Goal: Task Accomplishment & Management: Use online tool/utility

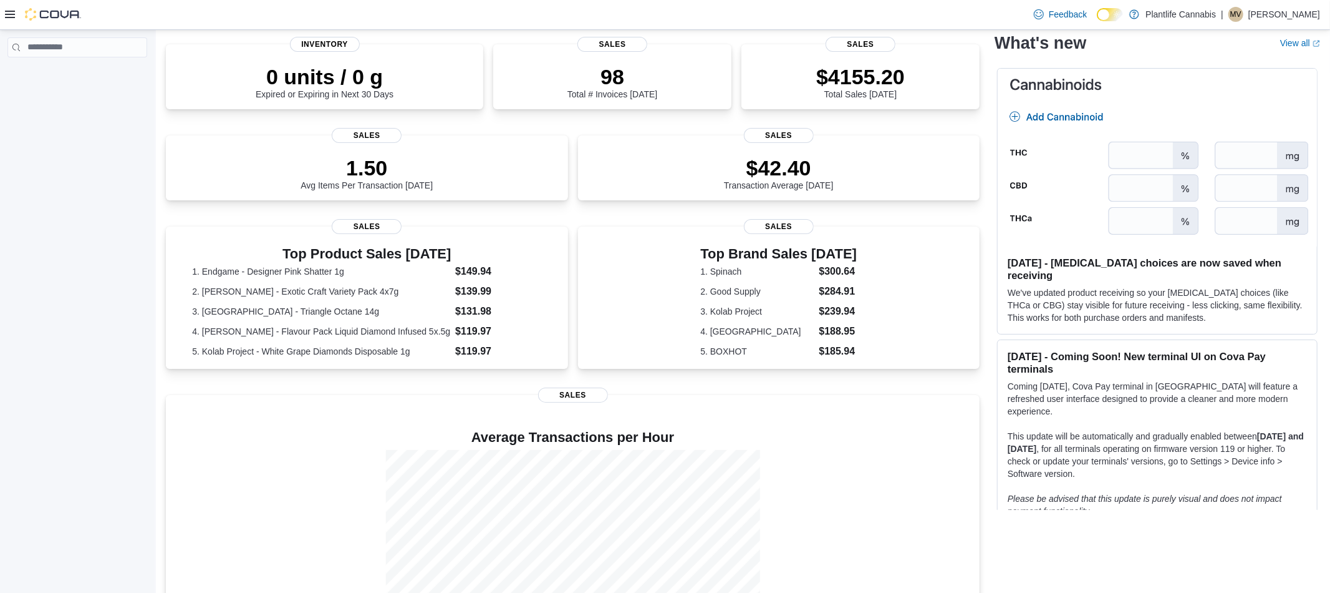
scroll to position [140, 0]
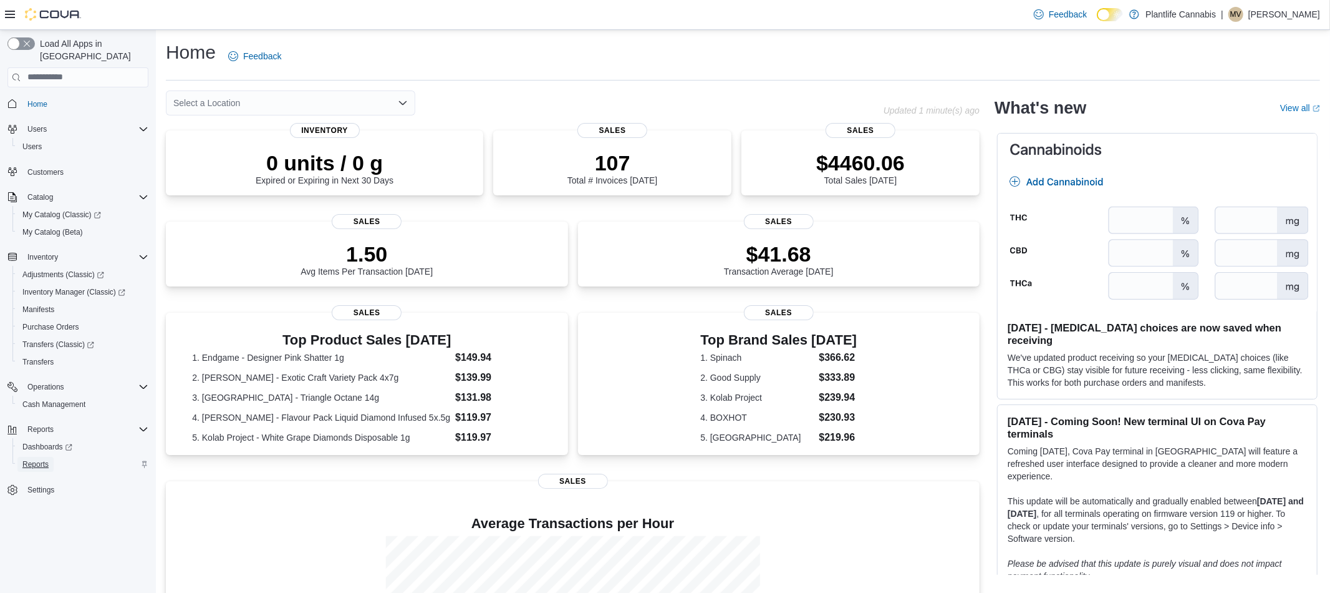
click at [31, 459] on span "Reports" at bounding box center [35, 464] width 26 height 10
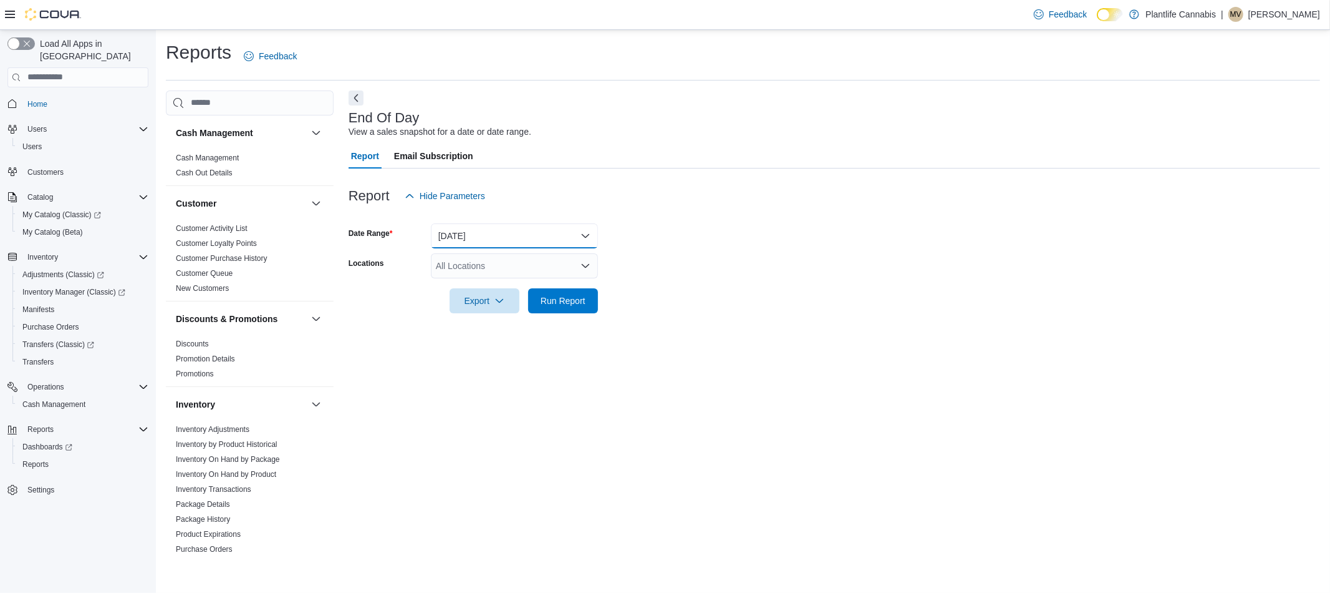
click at [488, 242] on button "Today" at bounding box center [514, 235] width 167 height 25
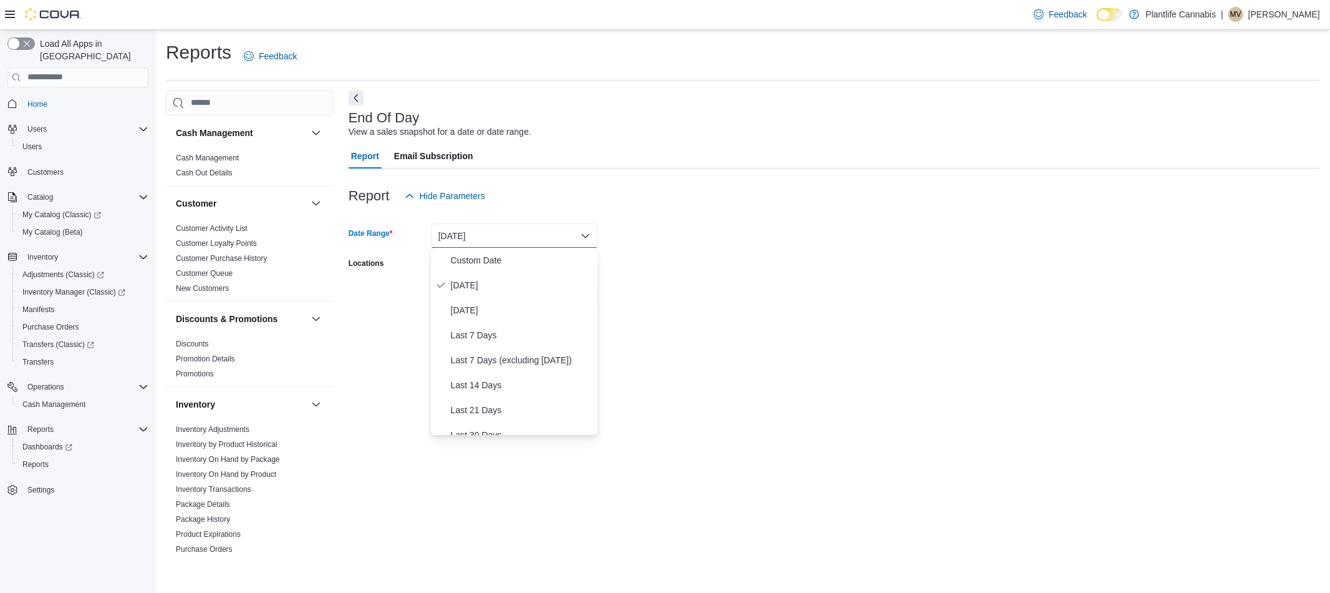
drag, startPoint x: 837, startPoint y: 255, endPoint x: 701, endPoint y: 293, distance: 141.2
click at [835, 254] on form "Date Range Today Locations All Locations Export Run Report" at bounding box center [835, 260] width 972 height 105
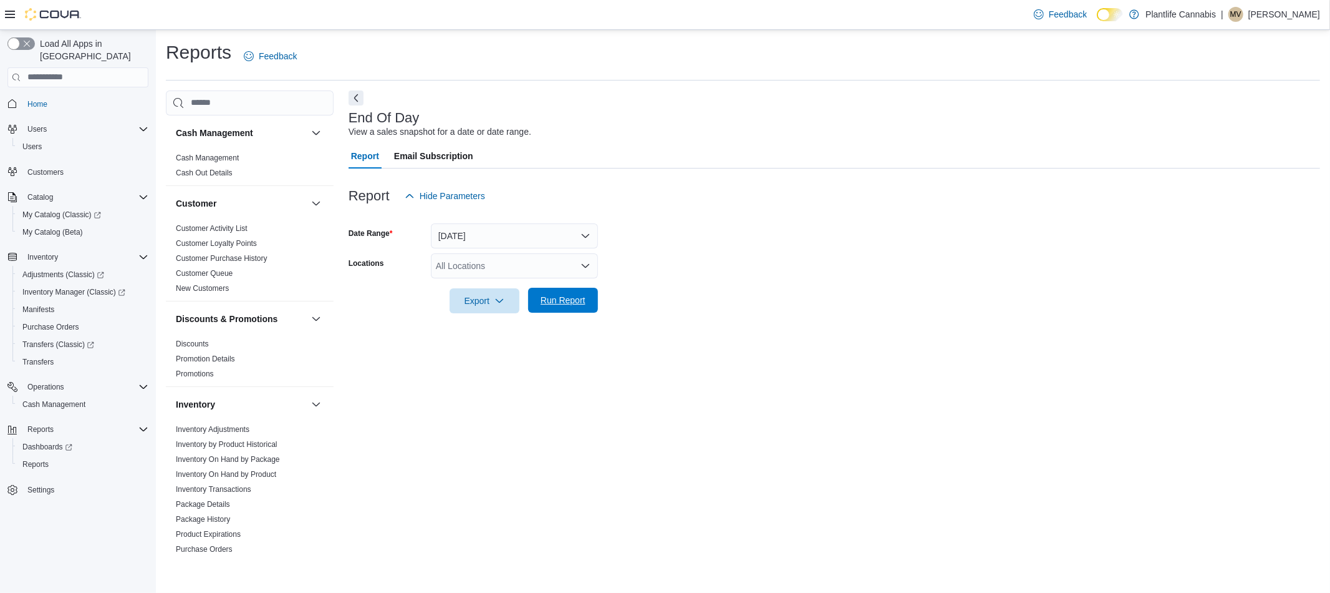
click at [566, 296] on span "Run Report" at bounding box center [563, 300] width 45 height 12
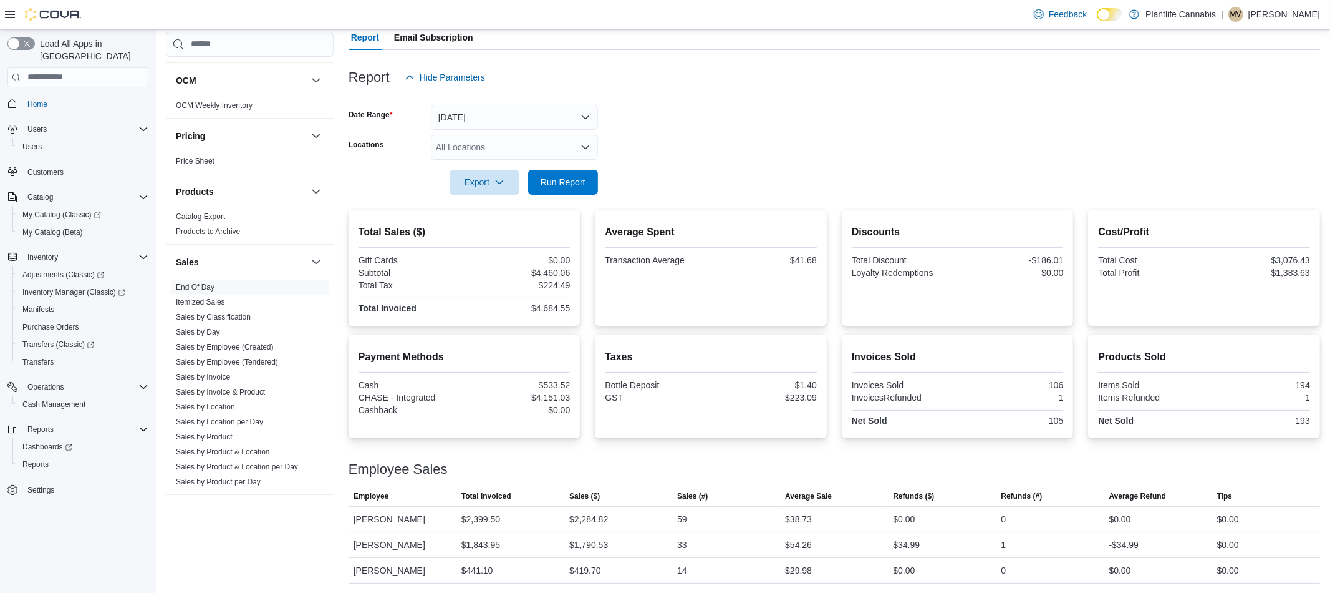
scroll to position [583, 0]
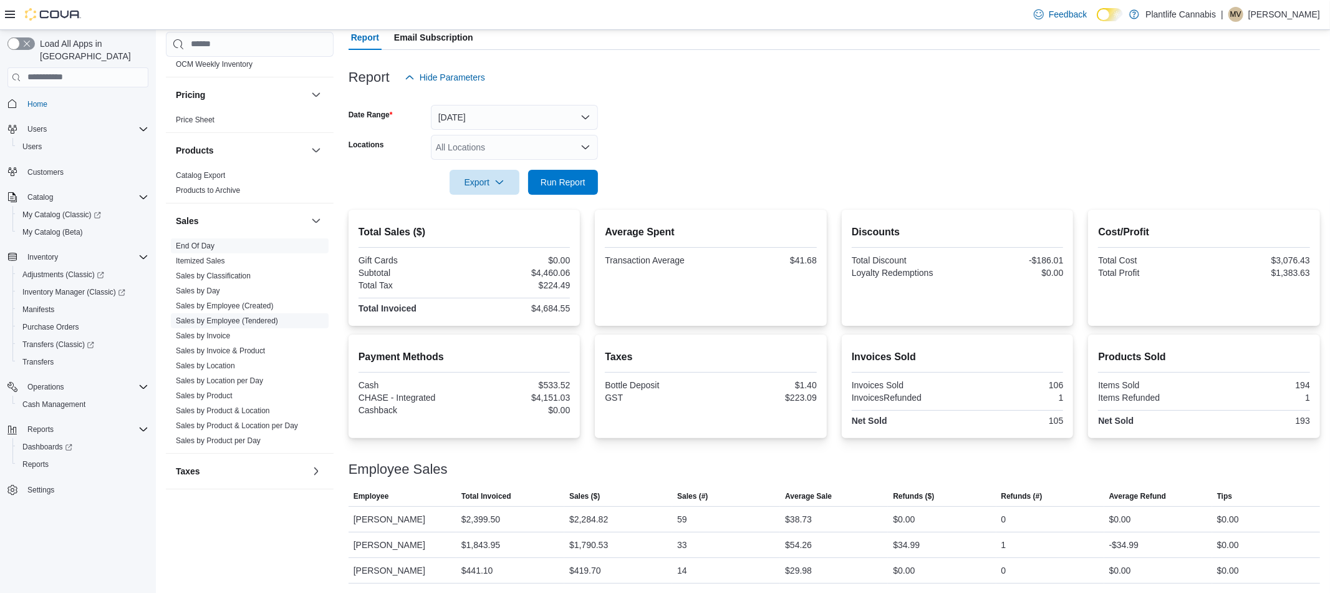
click at [218, 323] on link "Sales by Employee (Tendered)" at bounding box center [227, 320] width 102 height 9
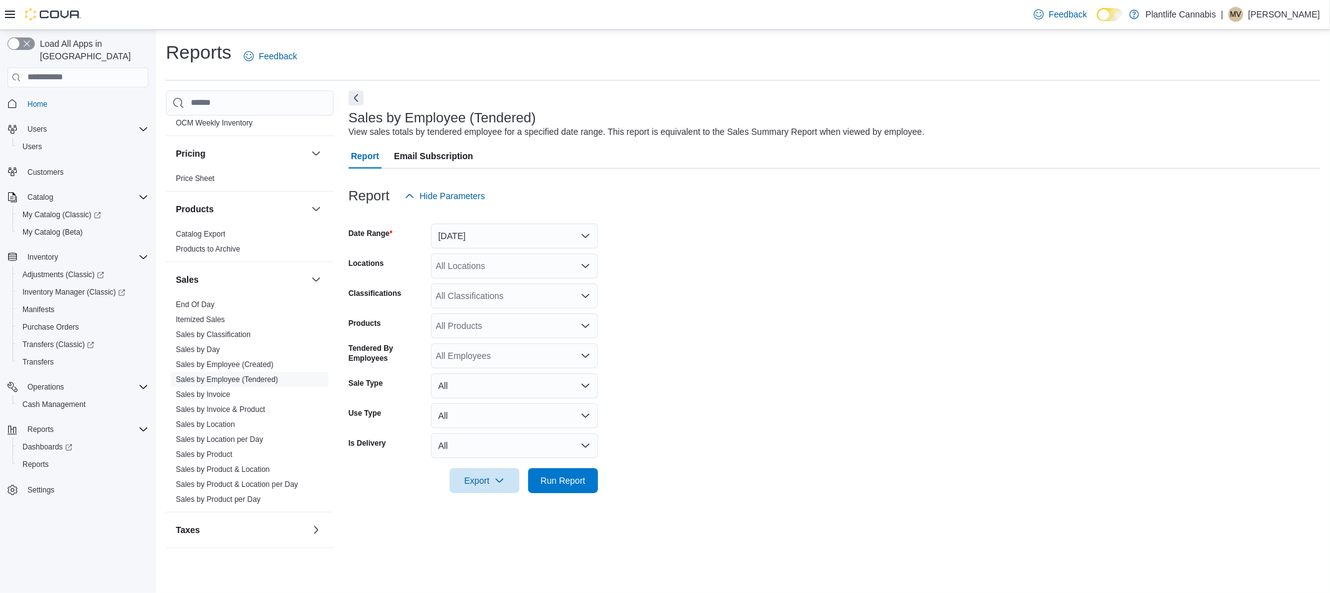
click at [468, 296] on div "All Classifications" at bounding box center [514, 295] width 167 height 25
type input "***"
drag, startPoint x: 489, startPoint y: 318, endPoint x: 473, endPoint y: 302, distance: 22.9
click at [489, 317] on span "Accessory Group" at bounding box center [491, 316] width 67 height 12
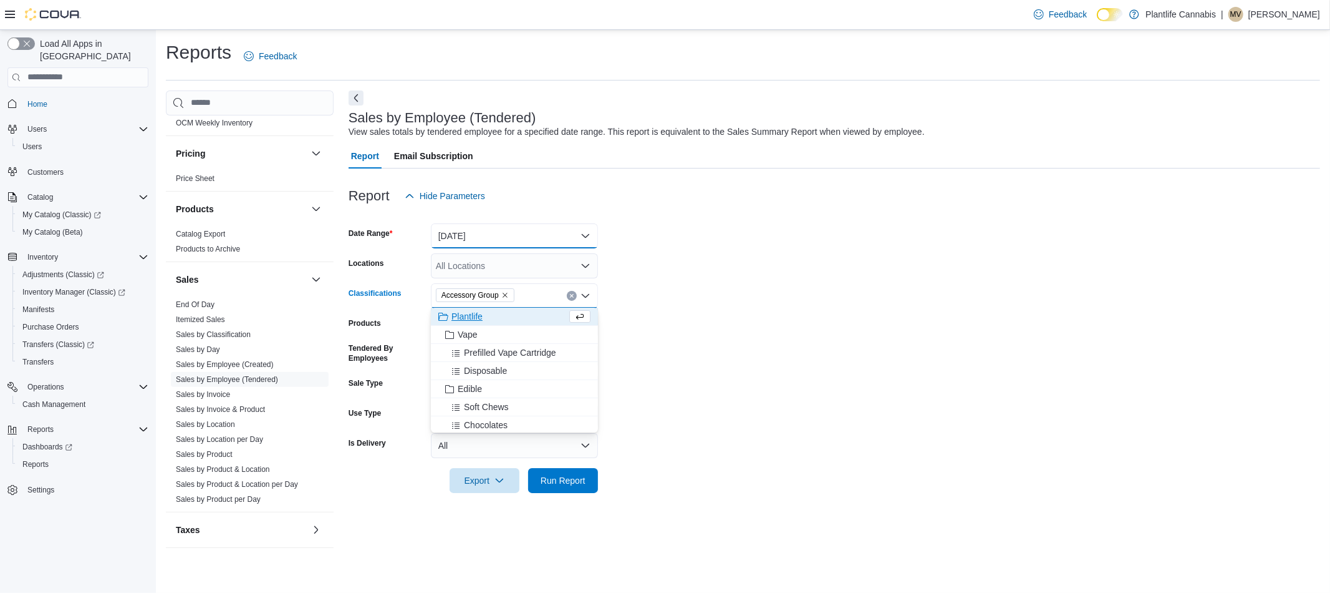
click at [483, 238] on button "Yesterday" at bounding box center [514, 235] width 167 height 25
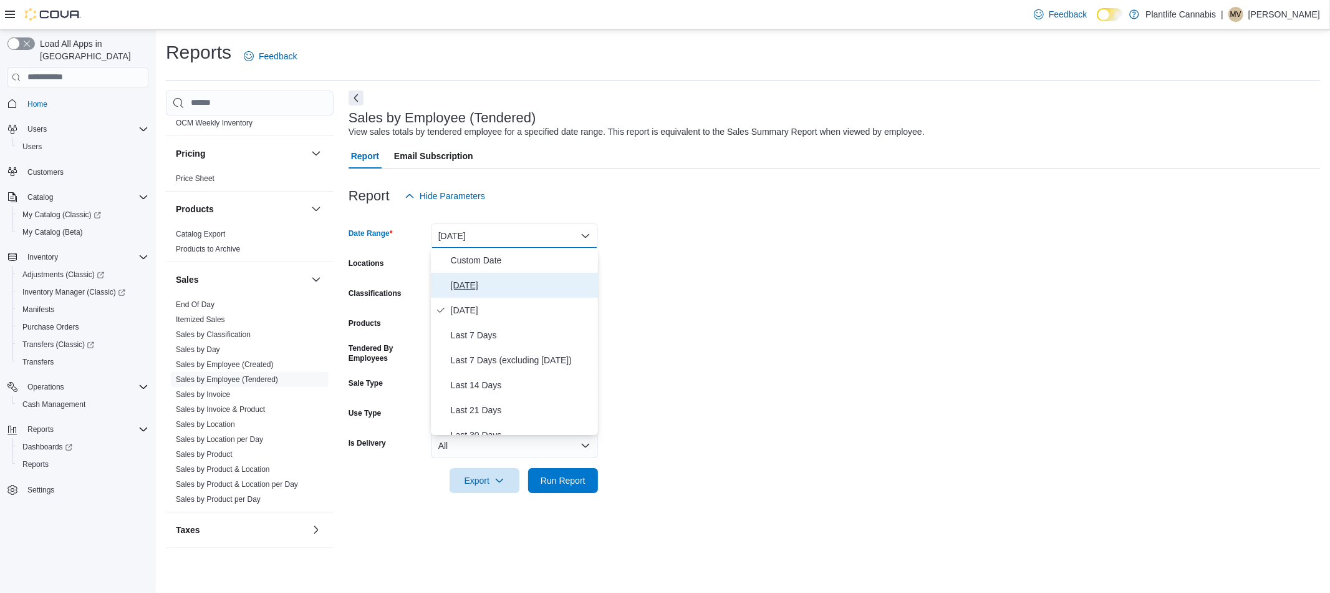
click at [475, 282] on span "Today" at bounding box center [522, 285] width 142 height 15
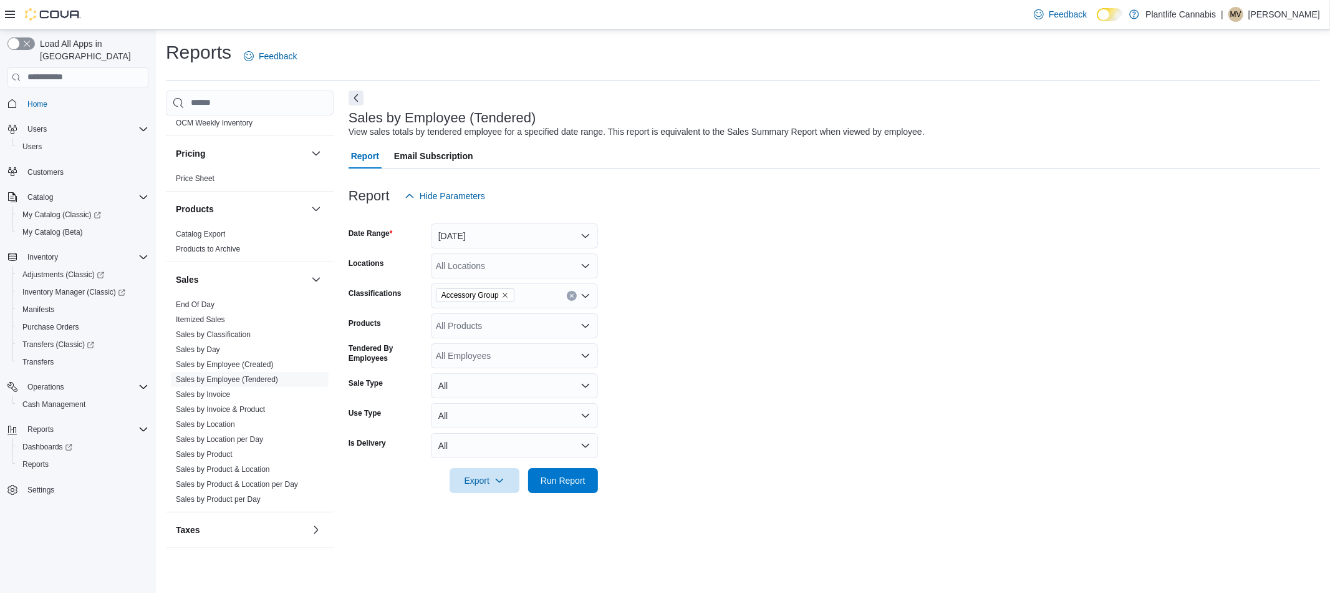
drag, startPoint x: 985, startPoint y: 298, endPoint x: 542, endPoint y: 445, distance: 466.5
click at [985, 298] on form "Date Range Today Locations All Locations Classifications Accessory Group Produc…" at bounding box center [835, 350] width 972 height 284
click at [566, 481] on span "Run Report" at bounding box center [563, 479] width 45 height 12
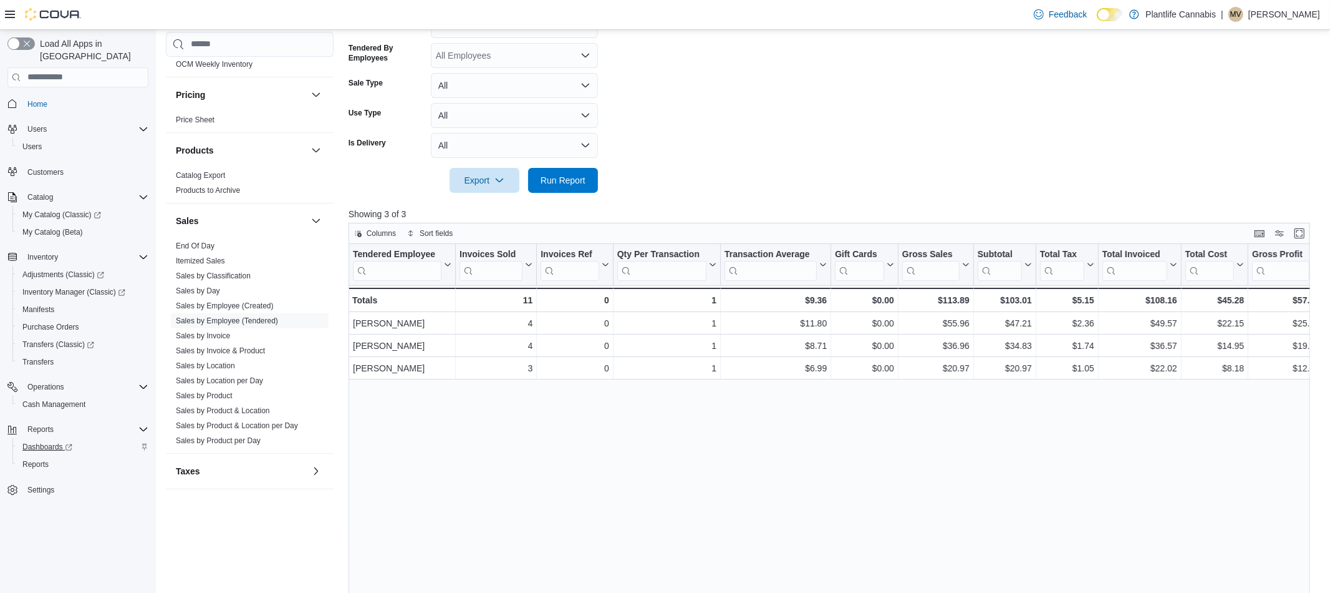
scroll to position [414, 0]
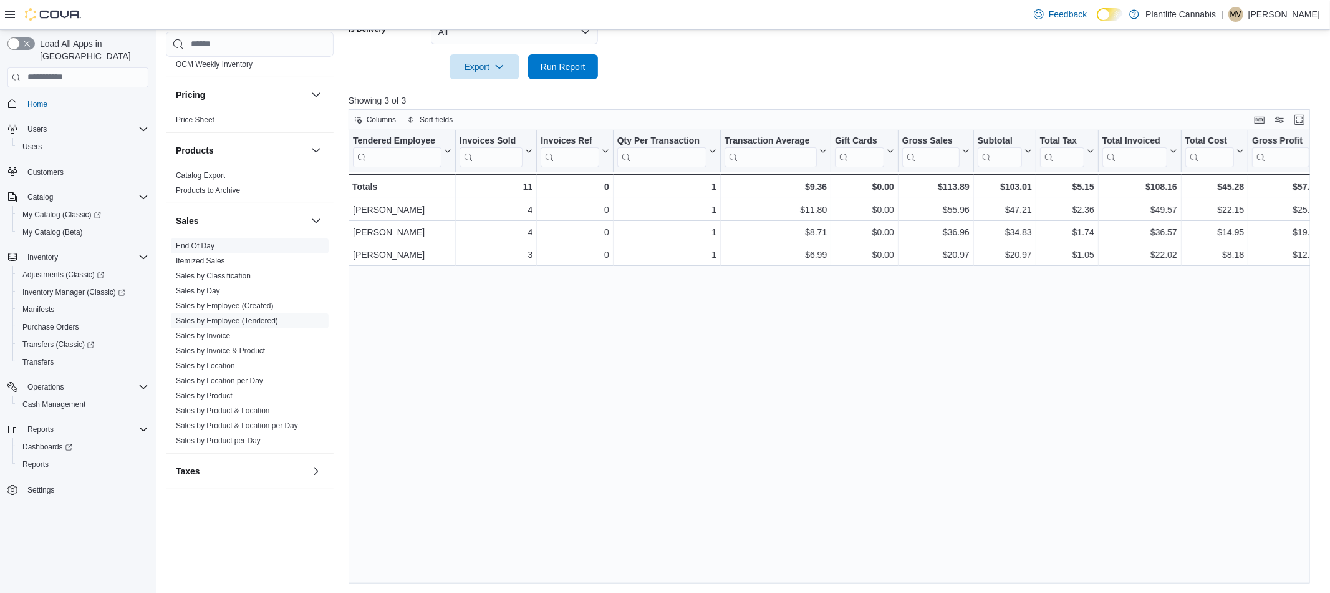
click at [200, 247] on link "End Of Day" at bounding box center [195, 245] width 39 height 9
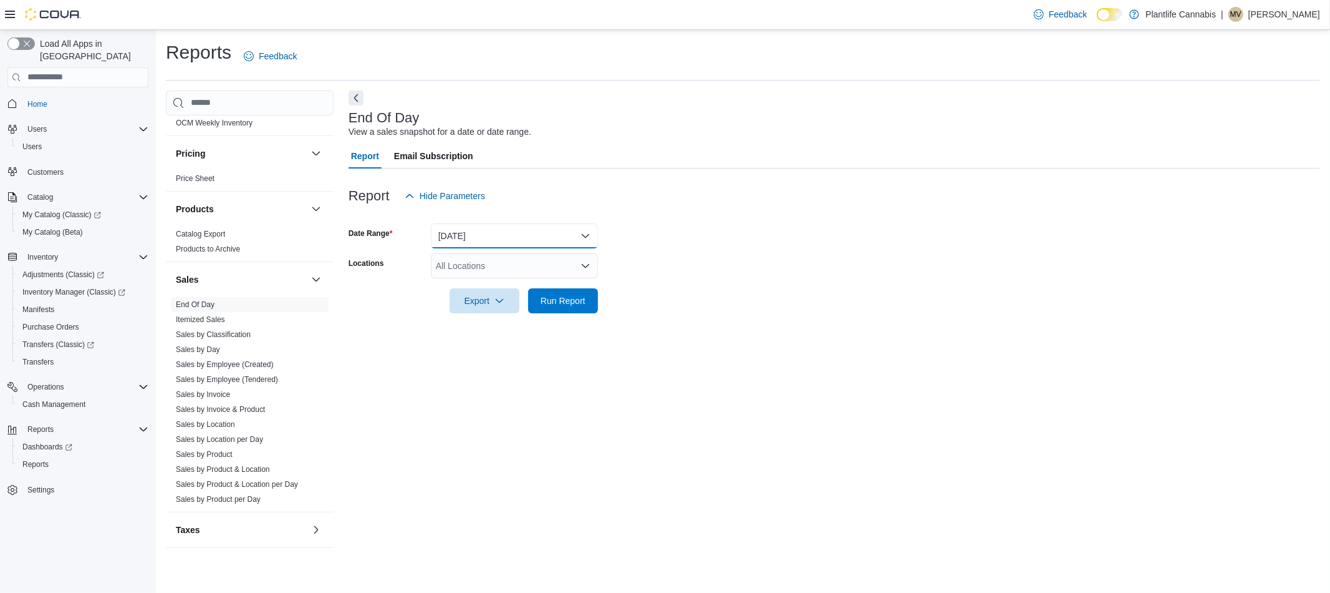
click at [475, 243] on button "Today" at bounding box center [514, 235] width 167 height 25
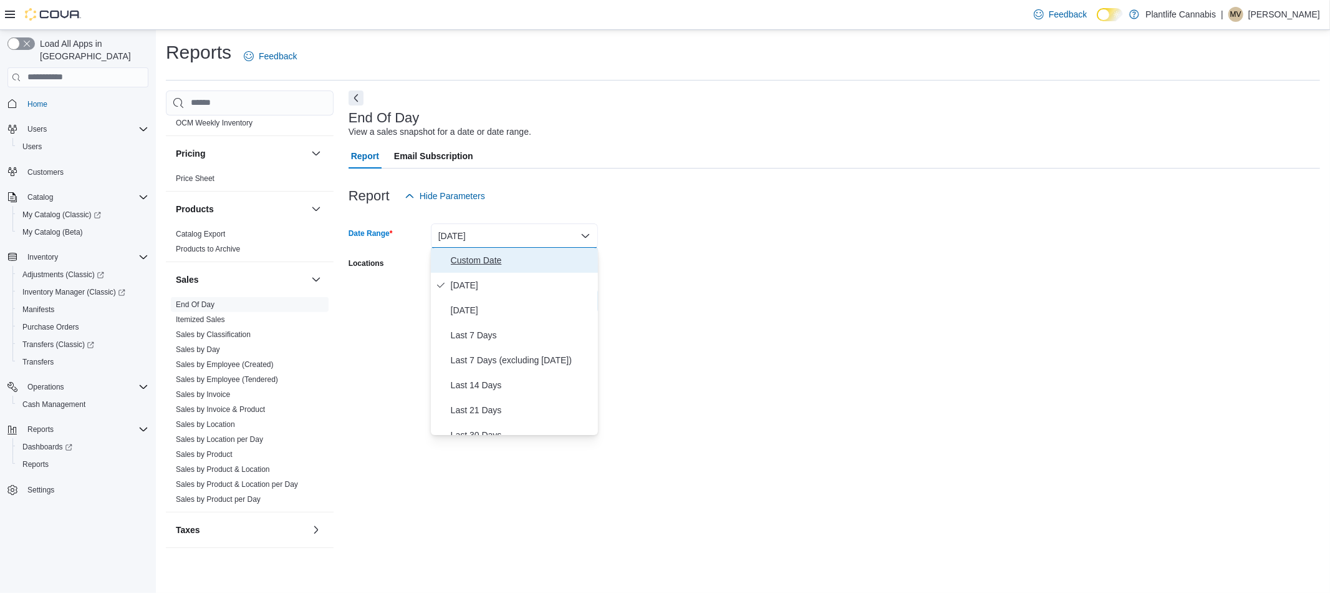
click at [467, 255] on span "Custom Date" at bounding box center [522, 260] width 142 height 15
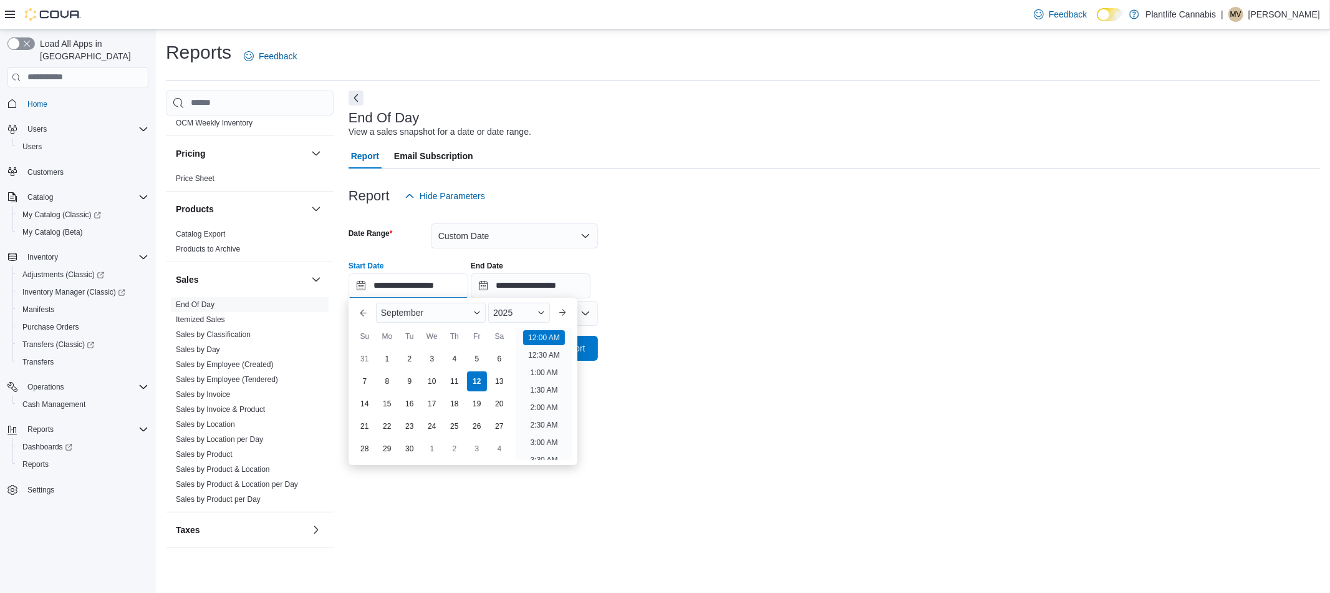
click at [437, 281] on input "**********" at bounding box center [409, 285] width 120 height 25
drag, startPoint x: 541, startPoint y: 355, endPoint x: 546, endPoint y: 337, distance: 18.3
click at [541, 353] on li "5:00 PM" at bounding box center [544, 356] width 38 height 15
type input "**********"
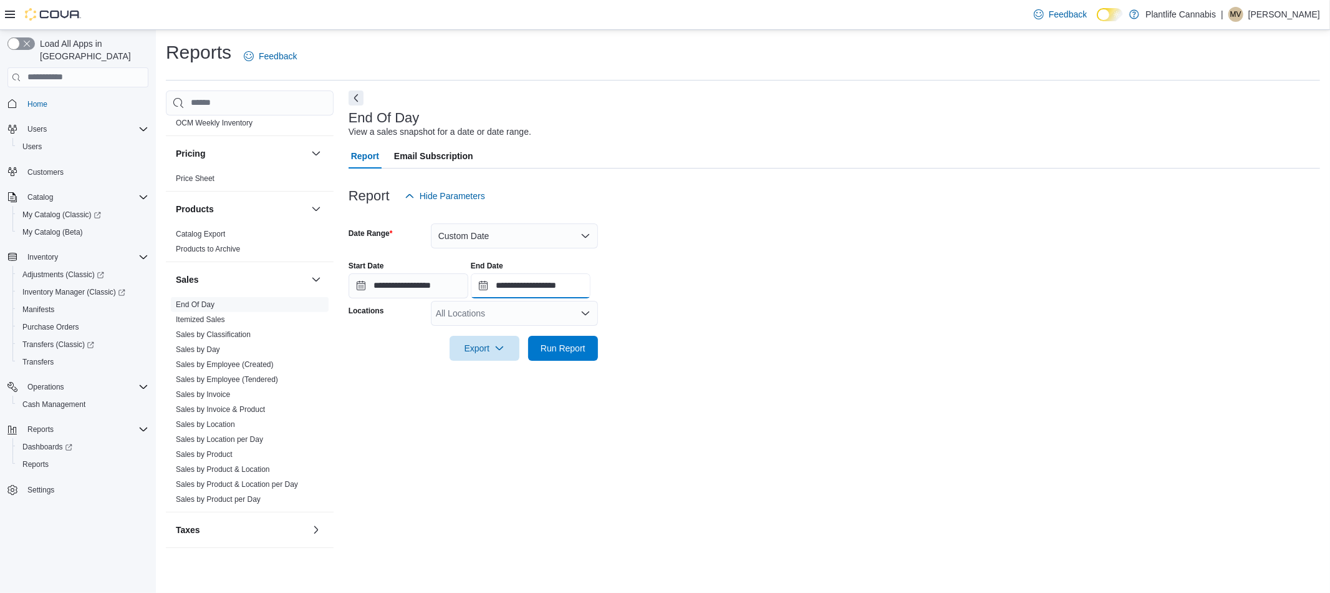
click at [567, 281] on input "**********" at bounding box center [531, 285] width 120 height 25
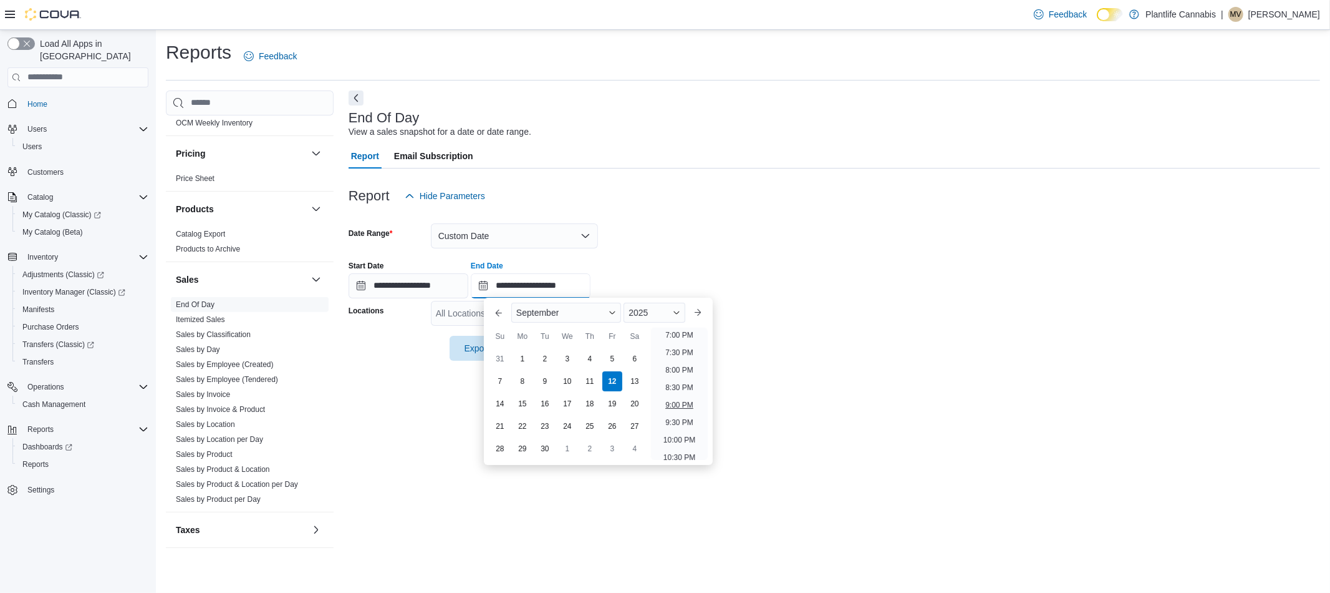
scroll to position [619, 0]
click at [665, 387] on li "7:00 PM" at bounding box center [680, 381] width 38 height 15
type input "**********"
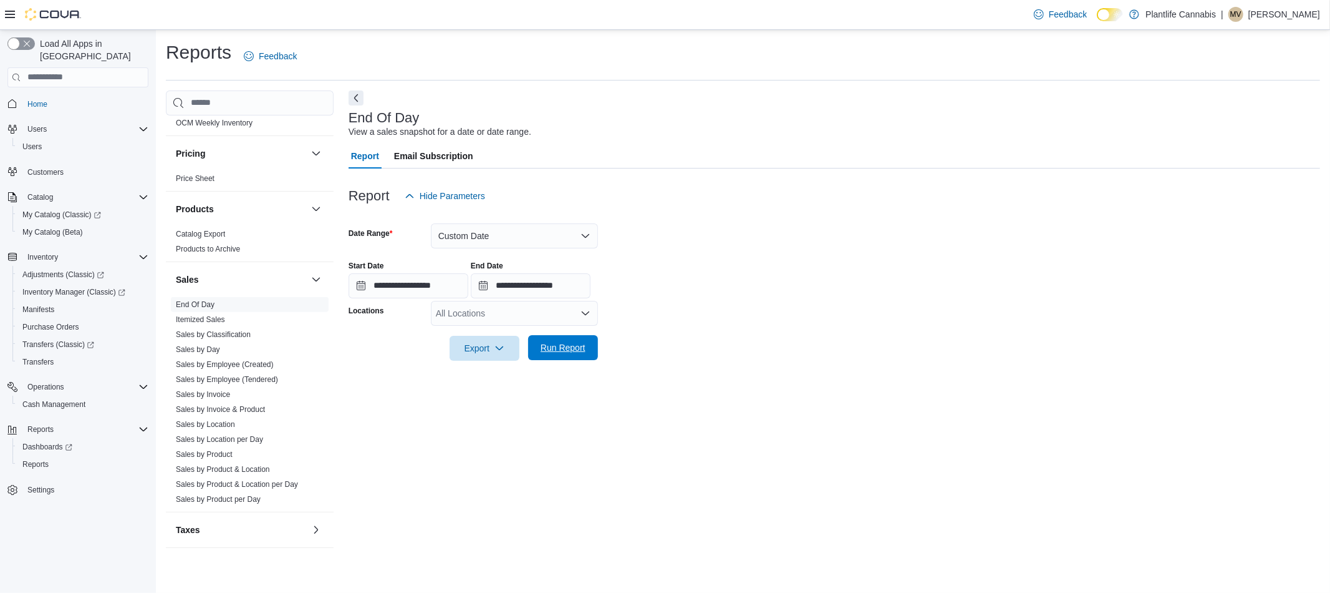
click at [564, 343] on span "Run Report" at bounding box center [563, 347] width 45 height 12
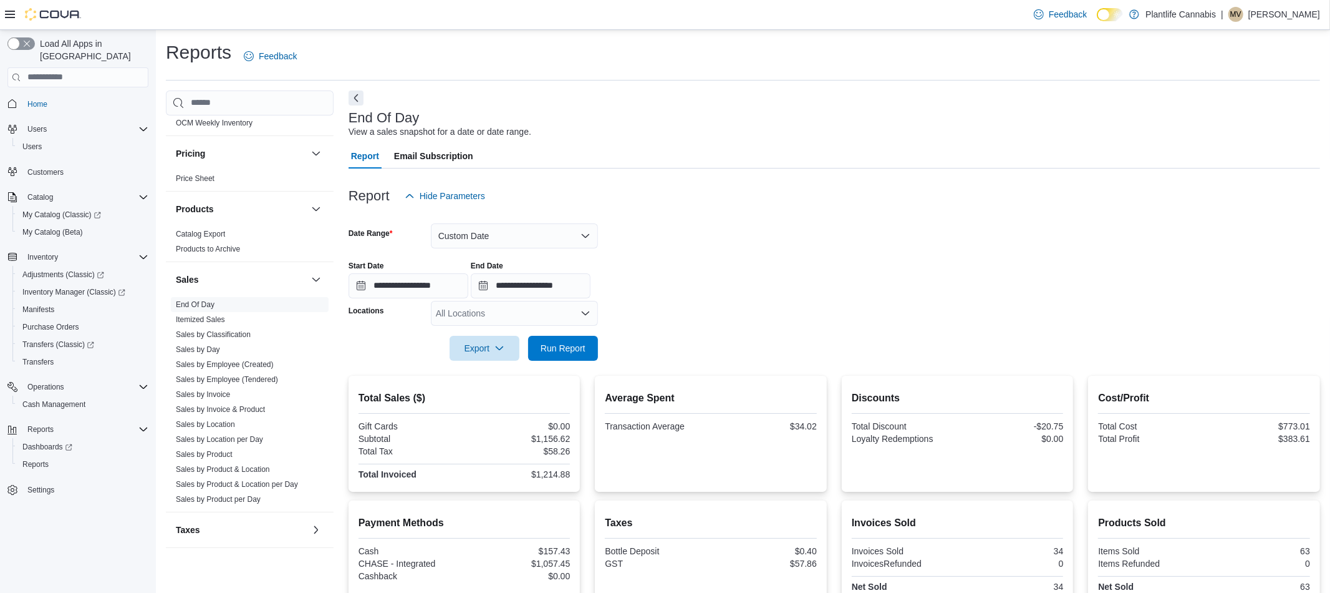
scroll to position [140, 0]
